Goal: Task Accomplishment & Management: Manage account settings

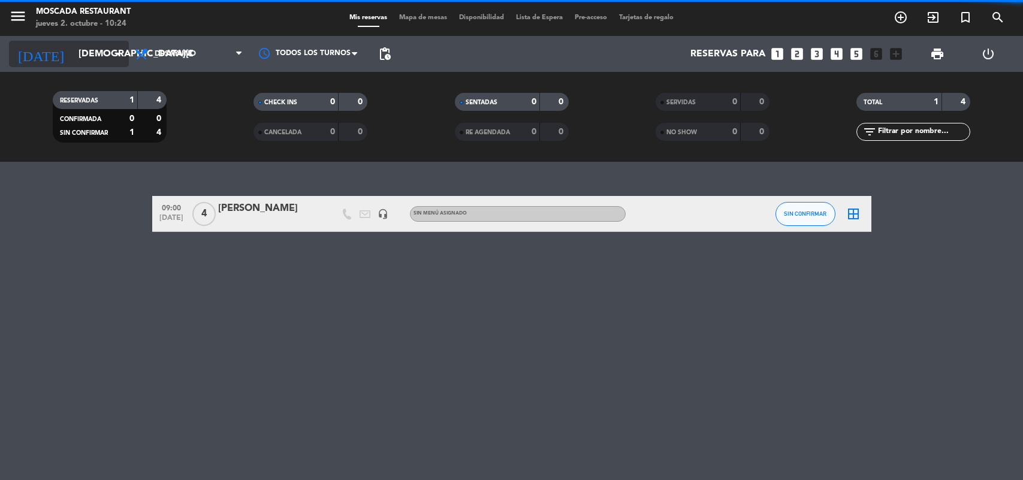
click at [102, 49] on input "[DEMOGRAPHIC_DATA][DATE]" at bounding box center [136, 54] width 126 height 23
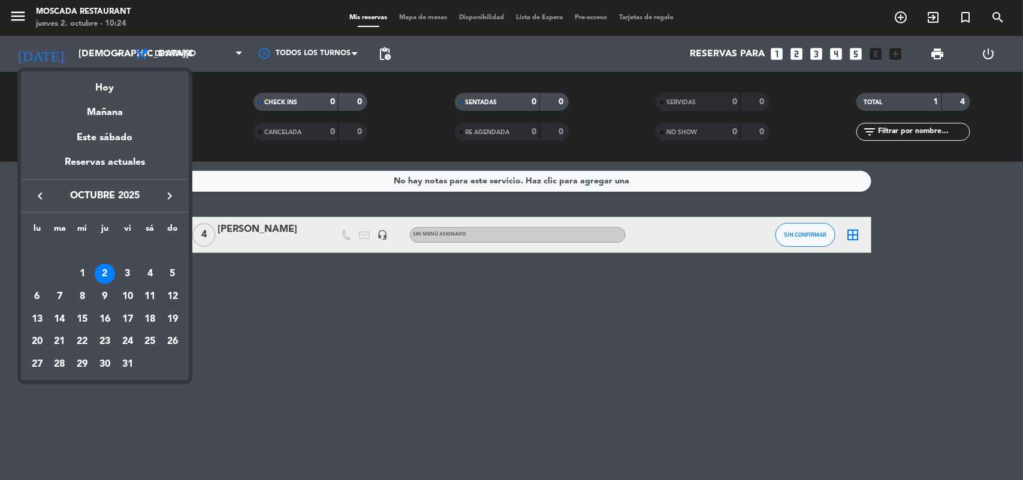
click at [174, 295] on div "12" at bounding box center [172, 296] width 20 height 20
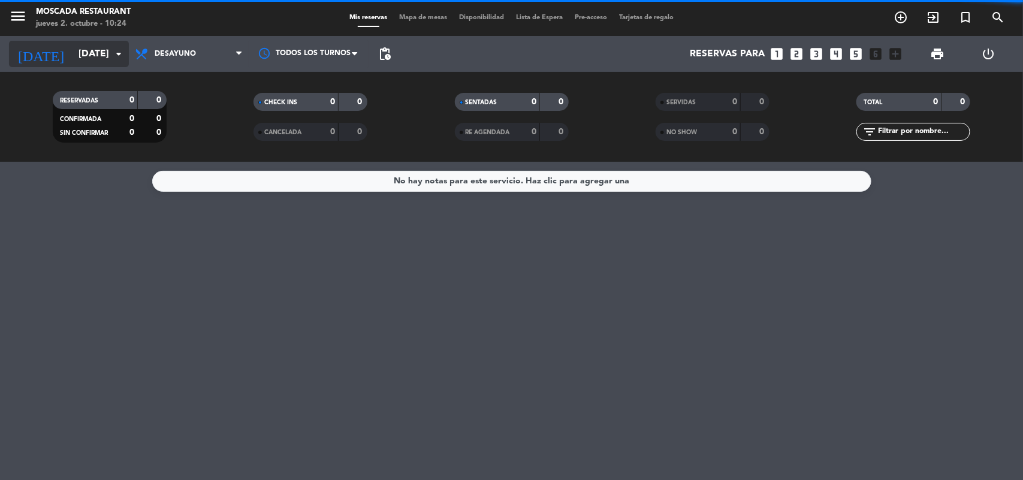
click at [113, 52] on icon "arrow_drop_down" at bounding box center [118, 54] width 14 height 14
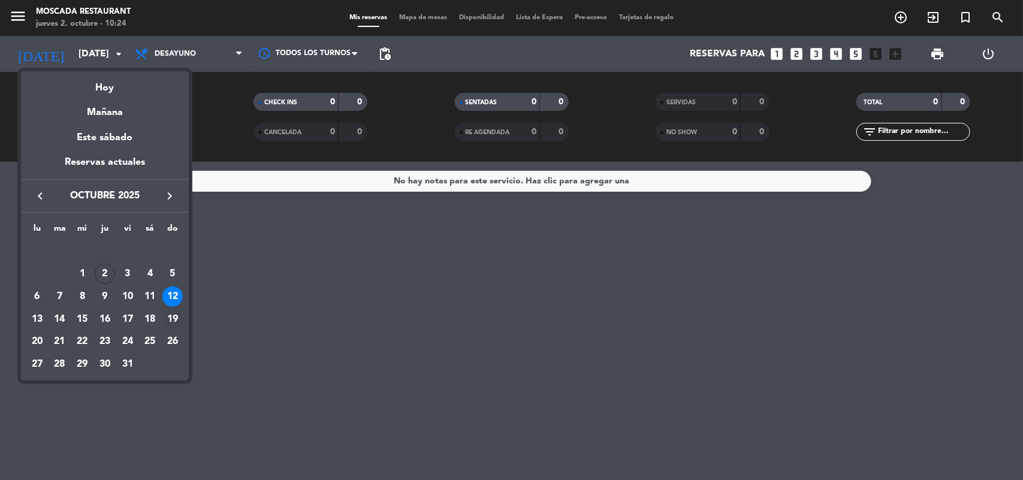
click at [172, 315] on div "19" at bounding box center [172, 319] width 20 height 20
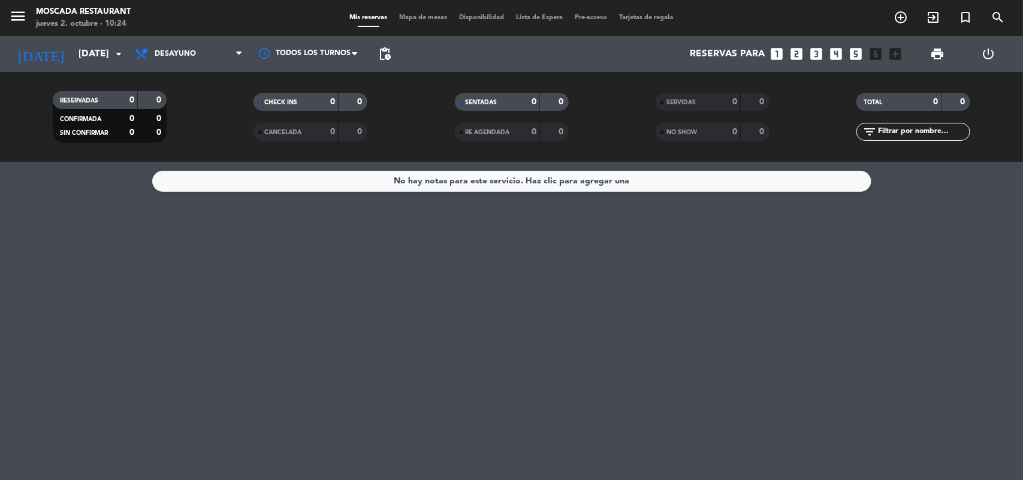
type input "[DATE]"
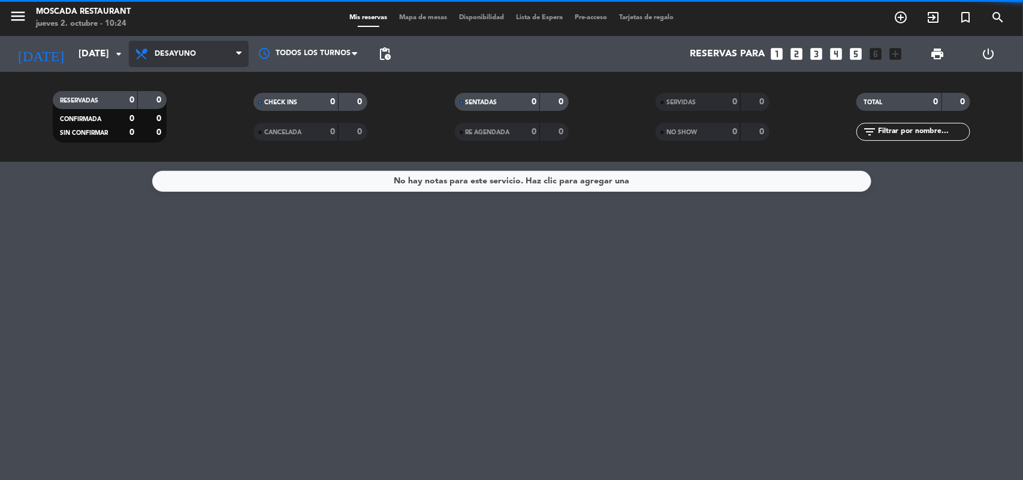
click at [217, 61] on span "Desayuno" at bounding box center [189, 54] width 120 height 26
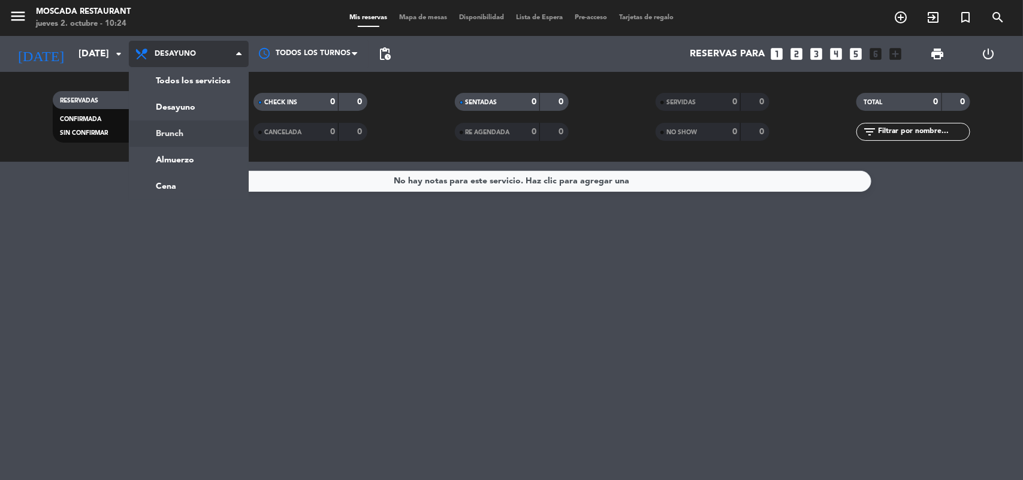
click at [195, 137] on div "menu Moscada Restaurant [DATE] 2. octubre - 10:24 Mis reservas Mapa de mesas Di…" at bounding box center [511, 81] width 1023 height 162
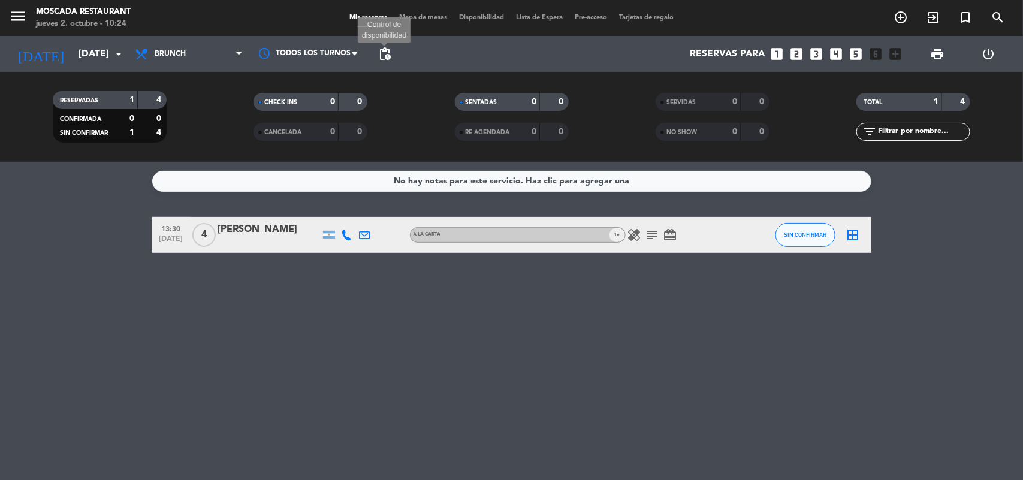
click at [388, 55] on span "pending_actions" at bounding box center [385, 54] width 14 height 14
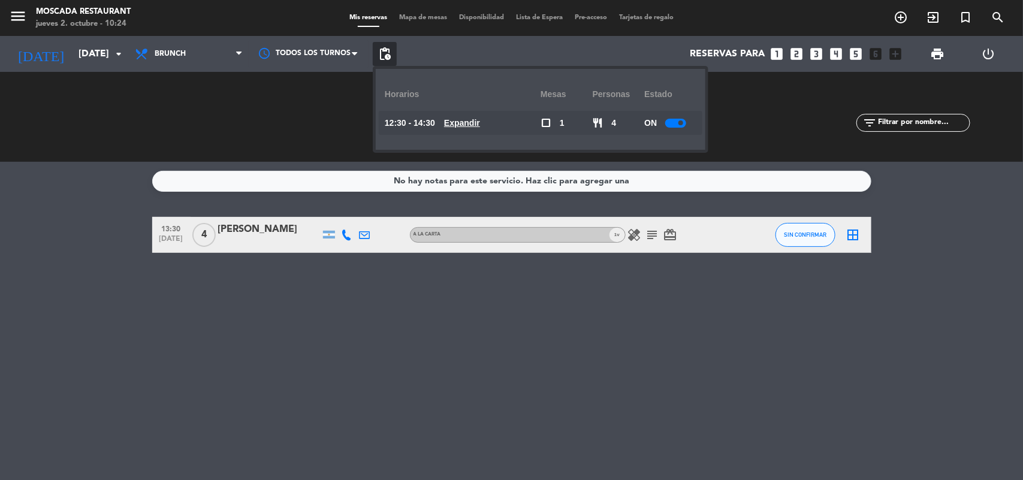
click at [683, 122] on span at bounding box center [680, 122] width 5 height 5
click at [731, 334] on div "No hay notas para este servicio. Haz clic para agregar una 13:30 [DATE] 4 [PERS…" at bounding box center [511, 321] width 1023 height 318
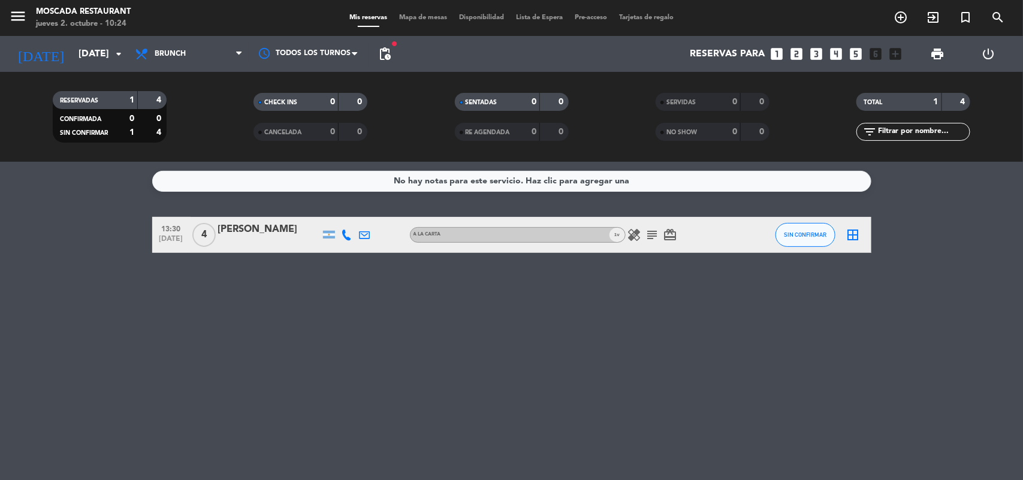
click at [649, 233] on icon "subject" at bounding box center [653, 235] width 14 height 14
click at [635, 233] on icon "healing" at bounding box center [635, 235] width 14 height 14
click at [672, 235] on icon "card_giftcard" at bounding box center [670, 235] width 14 height 14
click at [662, 285] on div "No hay notas para este servicio. Haz clic para agregar una 13:30 [DATE] 4 [PERS…" at bounding box center [511, 321] width 1023 height 318
click at [78, 272] on div "No hay notas para este servicio. Haz clic para agregar una 13:30 [DATE] 4 [PERS…" at bounding box center [511, 321] width 1023 height 318
